Goal: Information Seeking & Learning: Learn about a topic

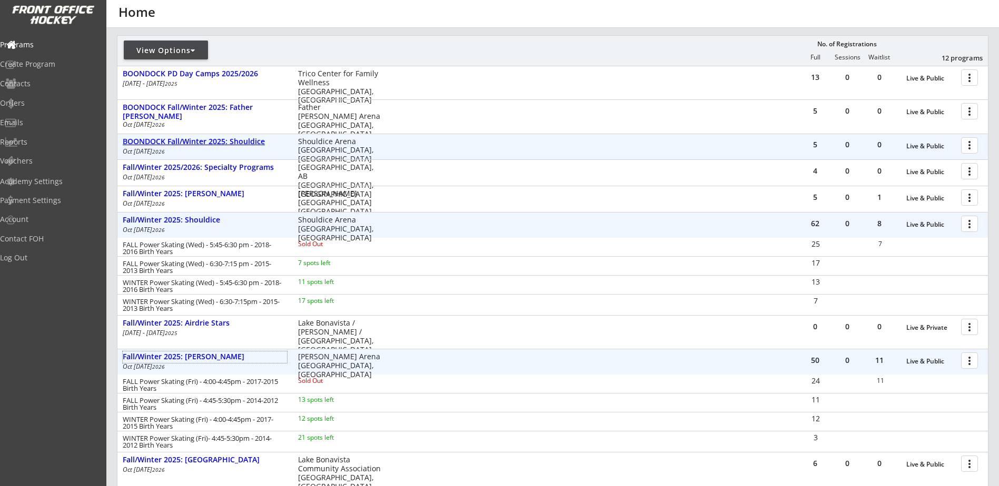
scroll to position [123, 0]
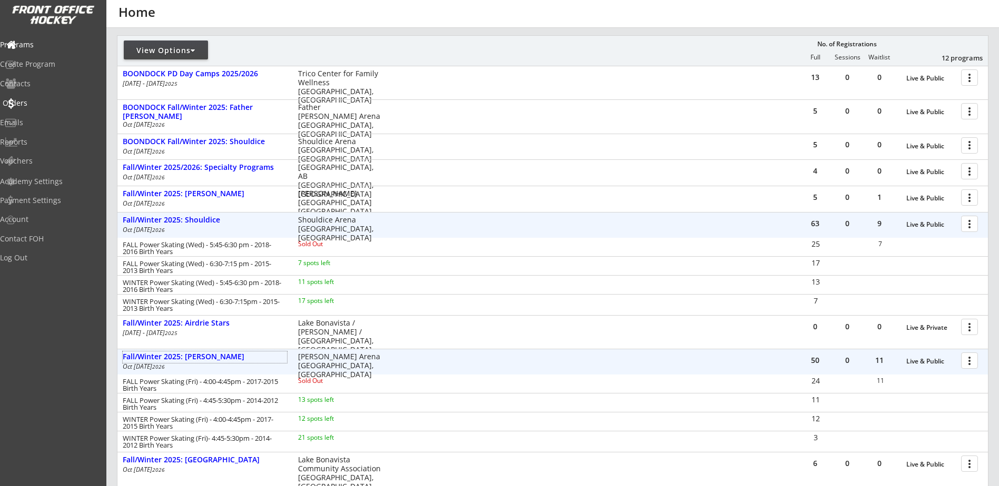
click at [45, 107] on div "Orders" at bounding box center [50, 103] width 95 height 7
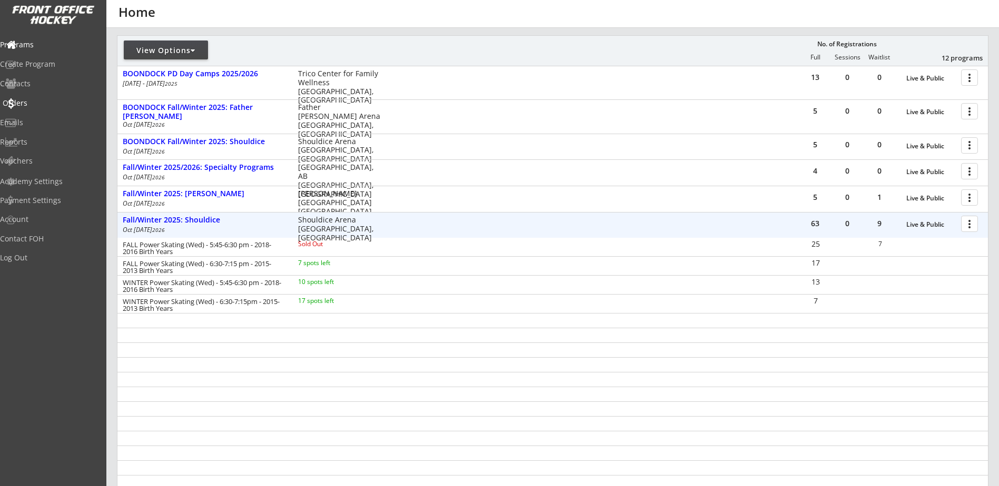
click at [45, 107] on div "Orders" at bounding box center [50, 103] width 95 height 7
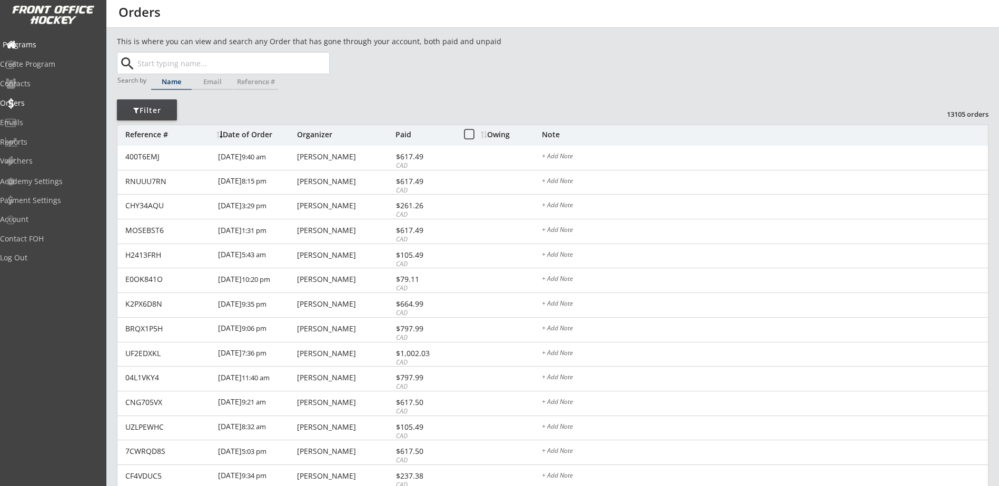
click at [45, 41] on div "Programs" at bounding box center [50, 44] width 95 height 7
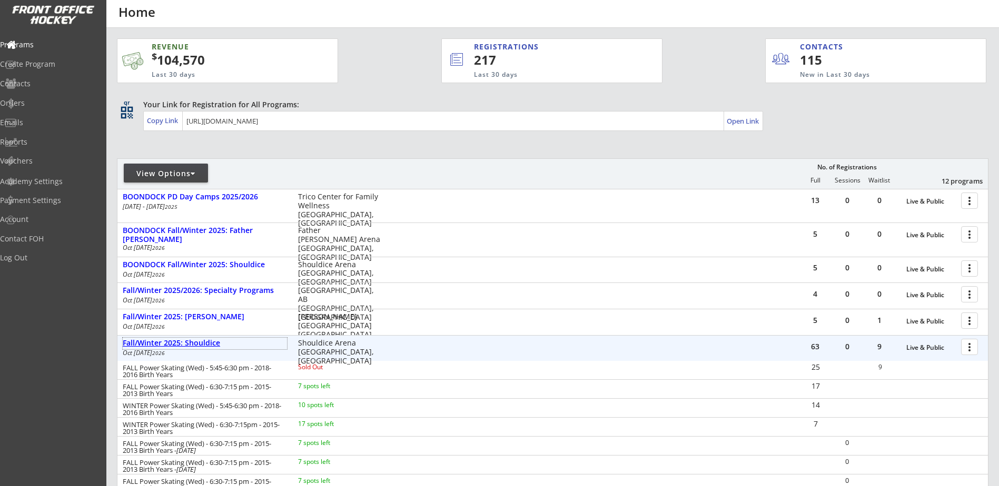
click at [204, 346] on div "Fall/Winter 2025: Shouldice" at bounding box center [205, 343] width 164 height 9
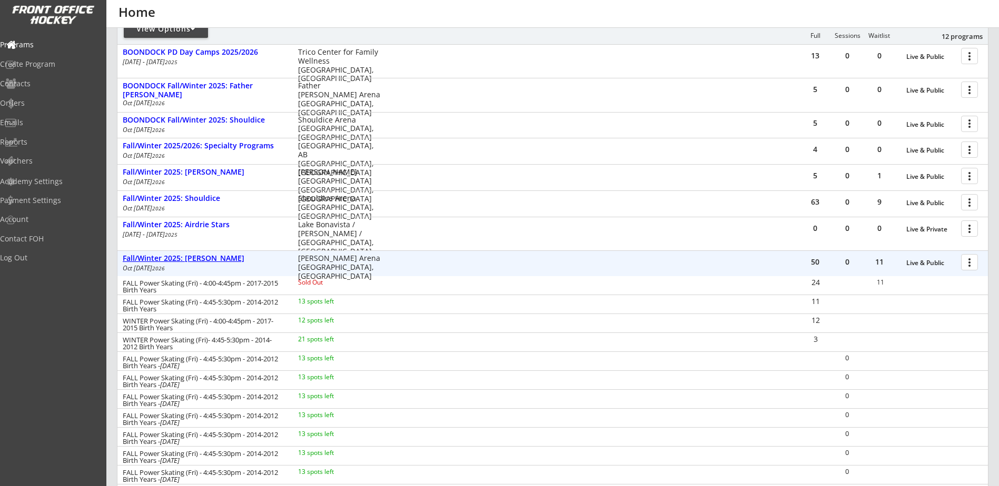
scroll to position [123, 0]
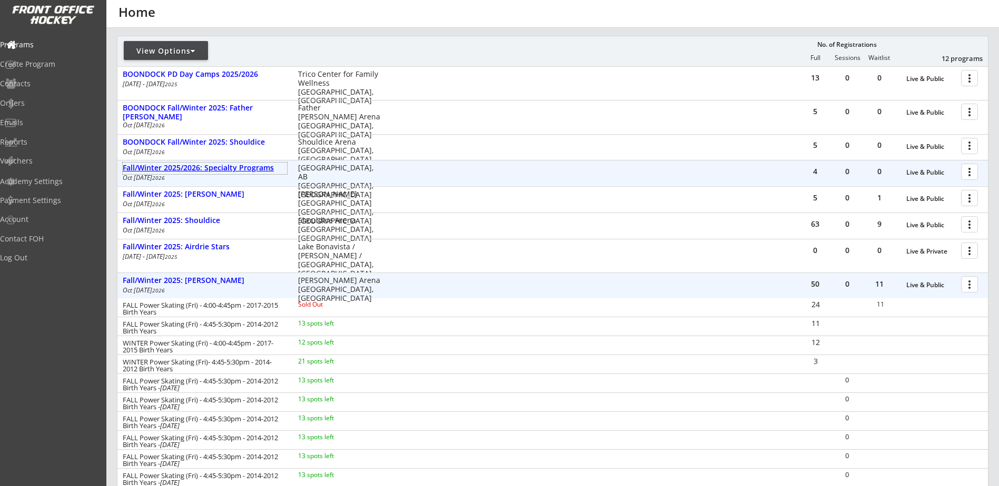
click at [231, 171] on div "Fall/Winter 2025/2026: Specialty Programs" at bounding box center [205, 168] width 164 height 9
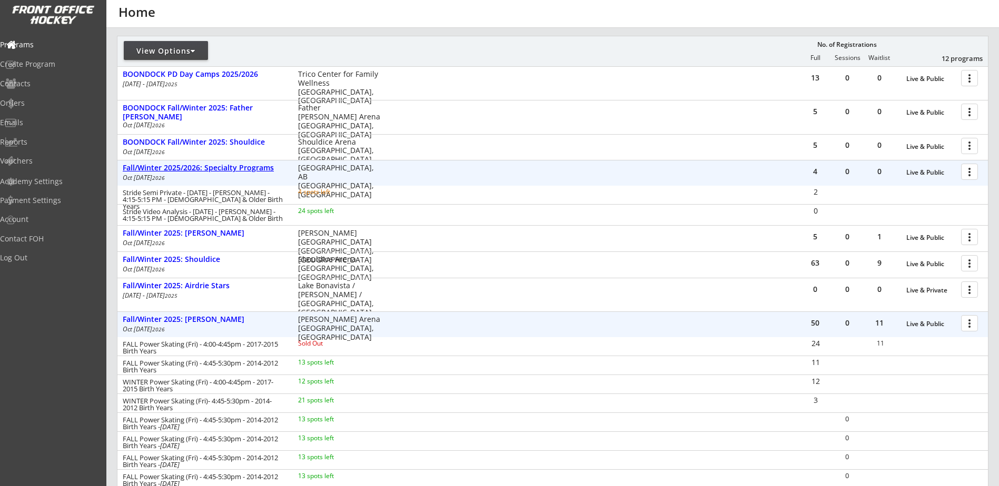
click at [231, 171] on div "Fall/Winter 2025/2026: Specialty Programs" at bounding box center [205, 168] width 164 height 9
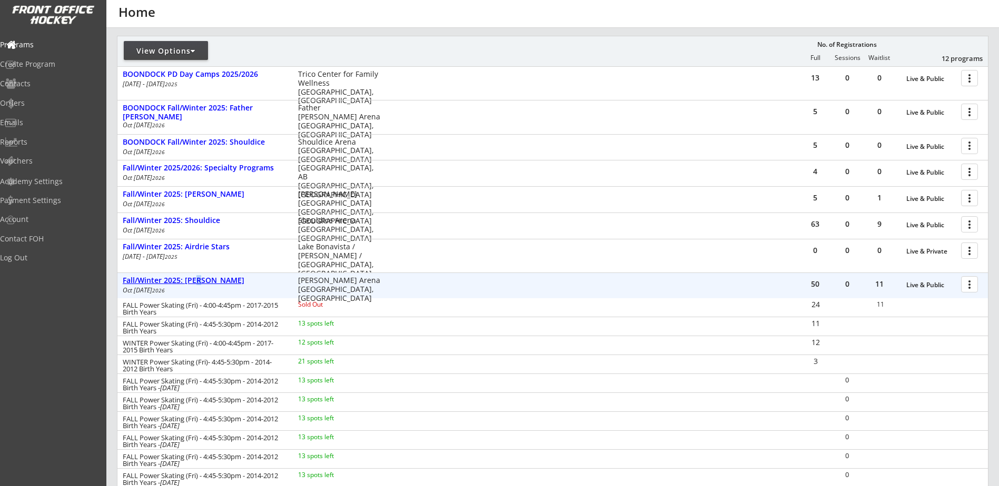
click at [198, 280] on div "Fall/Winter 2025: [PERSON_NAME]" at bounding box center [205, 280] width 164 height 9
